Goal: Task Accomplishment & Management: Manage account settings

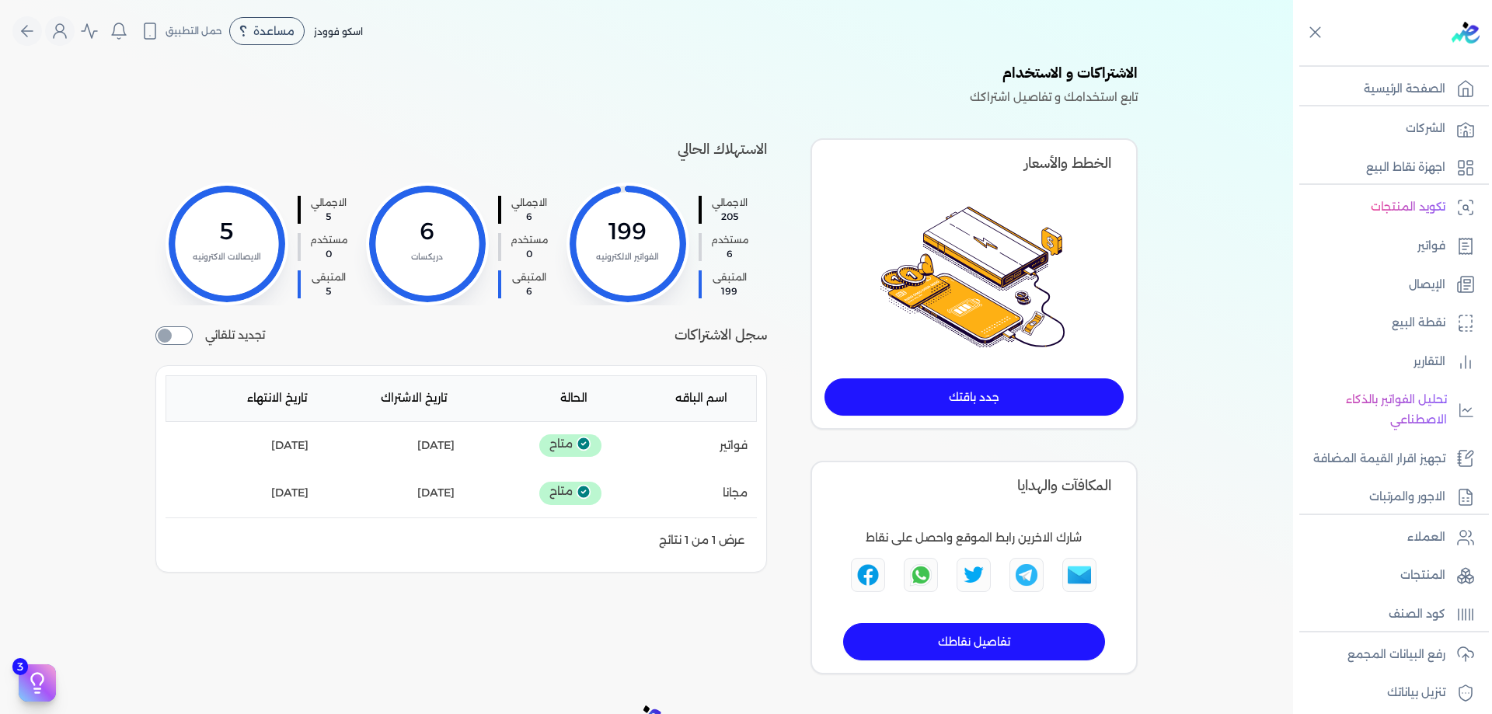
scroll to position [120, 0]
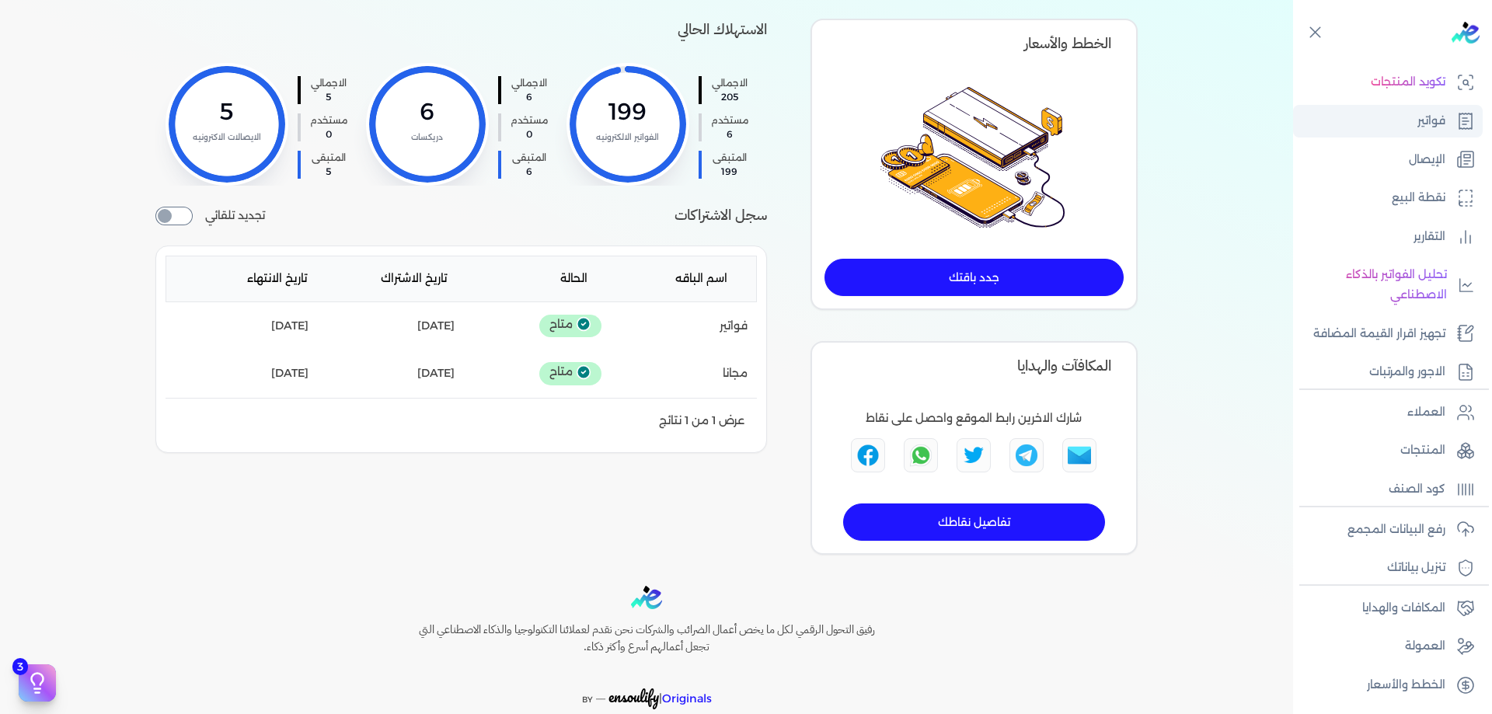
click at [1430, 124] on p "فواتير" at bounding box center [1431, 121] width 28 height 20
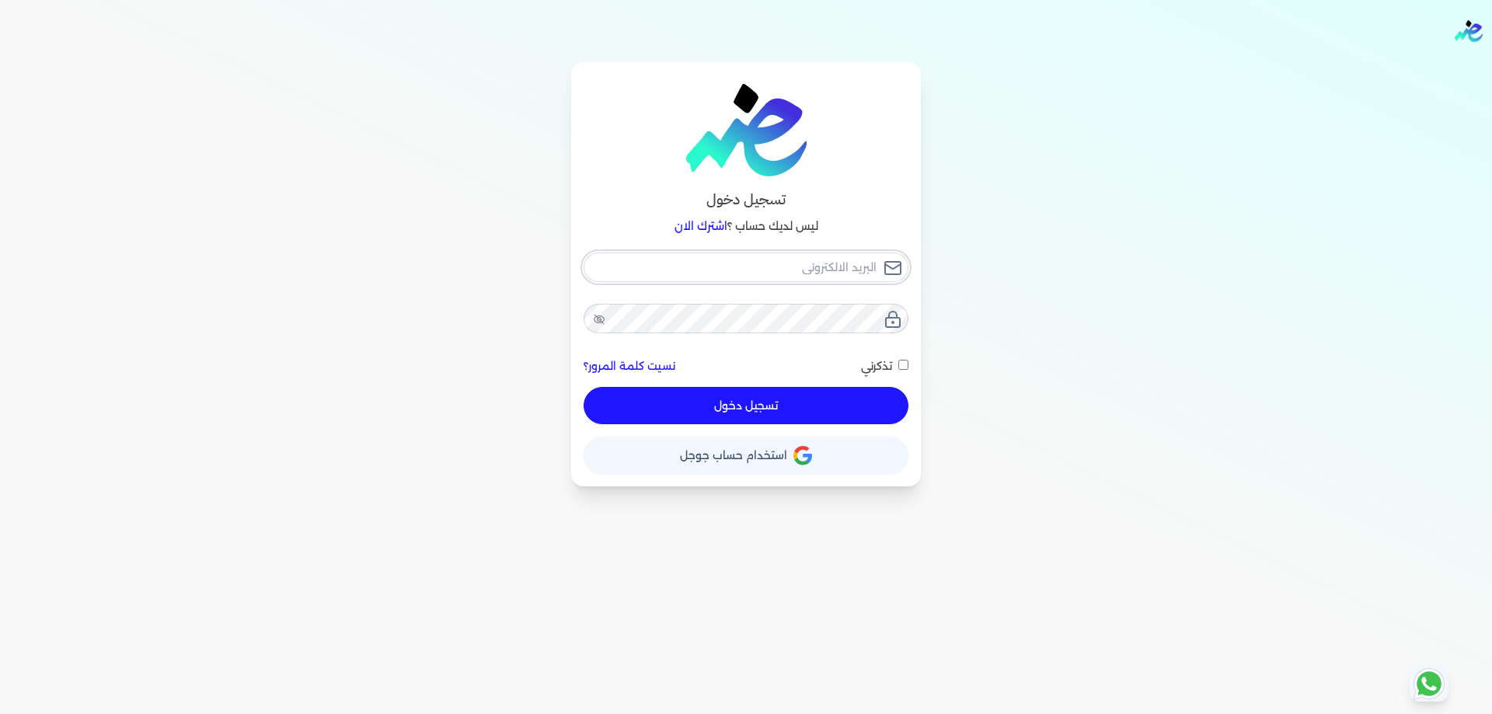
type input "[PERSON_NAME][EMAIL_ADDRESS][PERSON_NAME][DOMAIN_NAME]"
click at [817, 403] on button "تسجيل دخول" at bounding box center [746, 405] width 325 height 37
checkbox input "false"
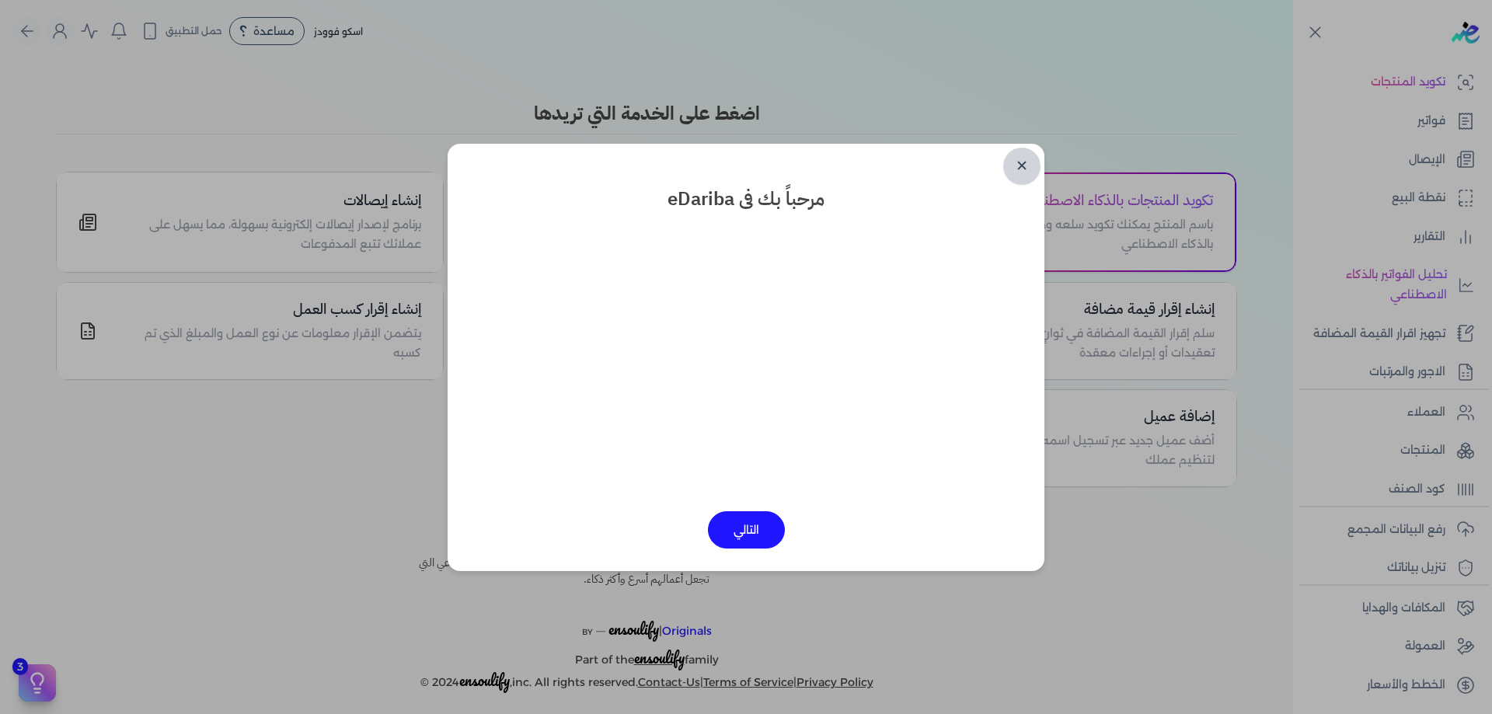
click at [1019, 173] on link "✕" at bounding box center [1021, 166] width 37 height 37
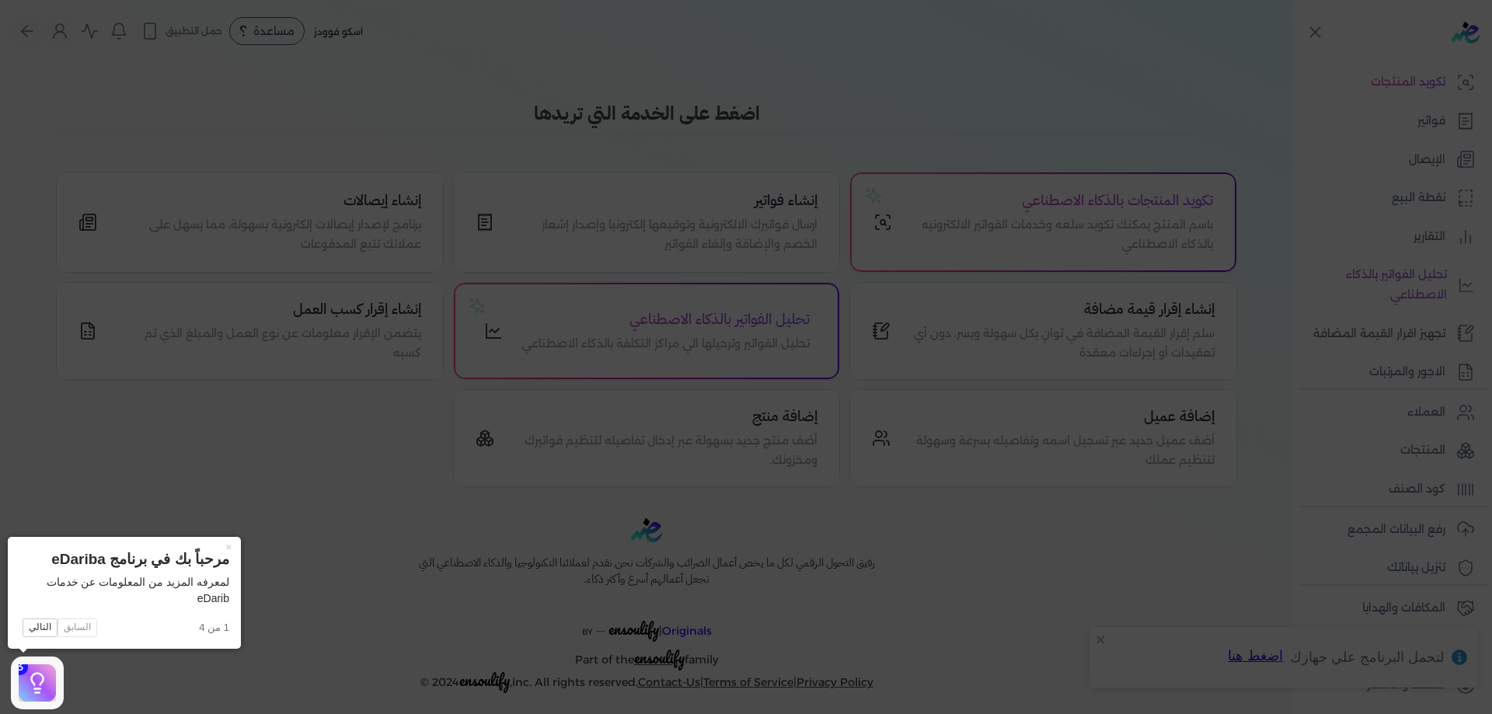
click at [1281, 173] on icon at bounding box center [746, 357] width 1492 height 714
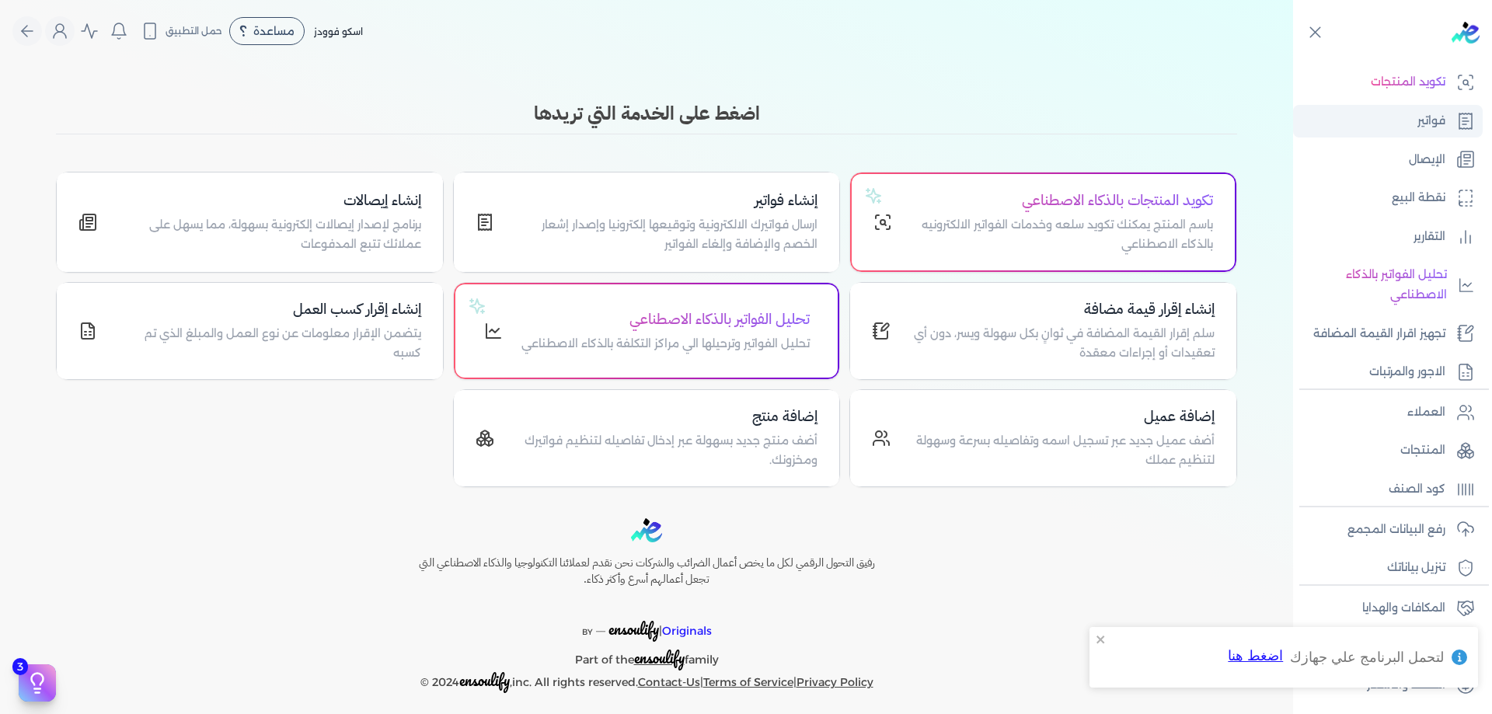
click at [1450, 122] on link "فواتير" at bounding box center [1388, 121] width 190 height 33
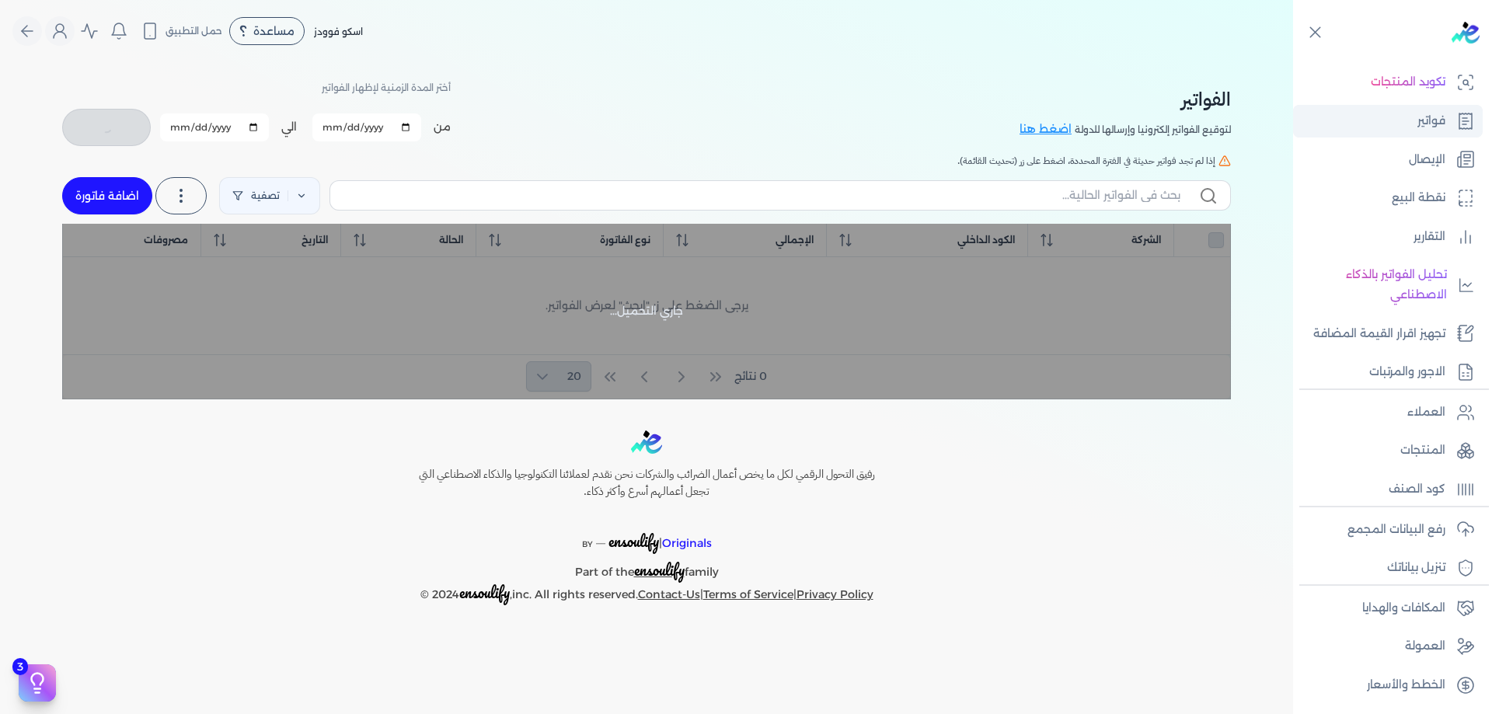
checkbox input "false"
